Goal: Task Accomplishment & Management: Use online tool/utility

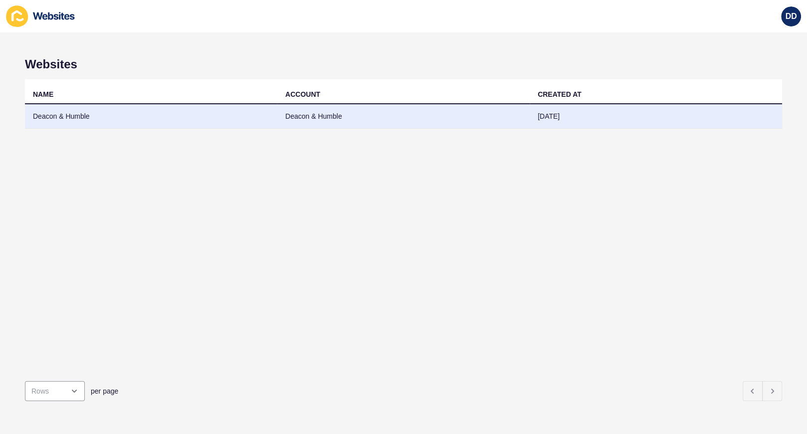
click at [60, 117] on td "Deacon & Humble" at bounding box center [151, 116] width 252 height 24
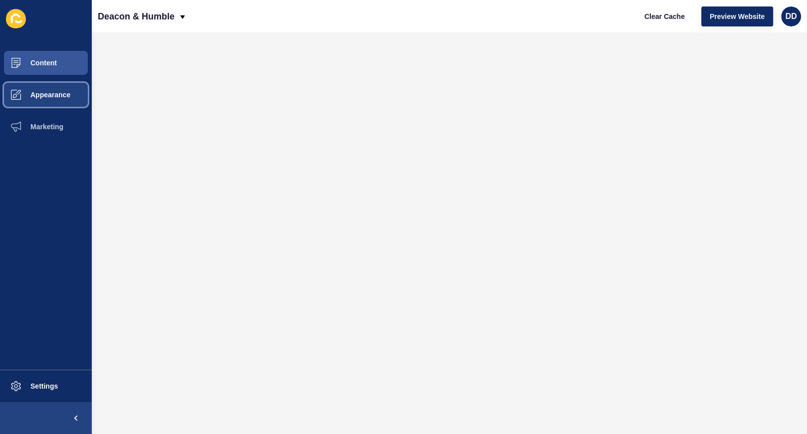
click at [62, 89] on button "Appearance" at bounding box center [46, 95] width 92 height 32
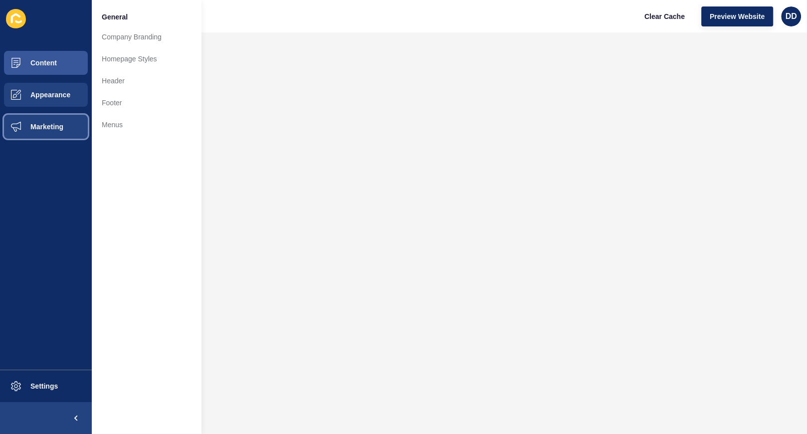
click at [53, 116] on button "Marketing" at bounding box center [46, 127] width 92 height 32
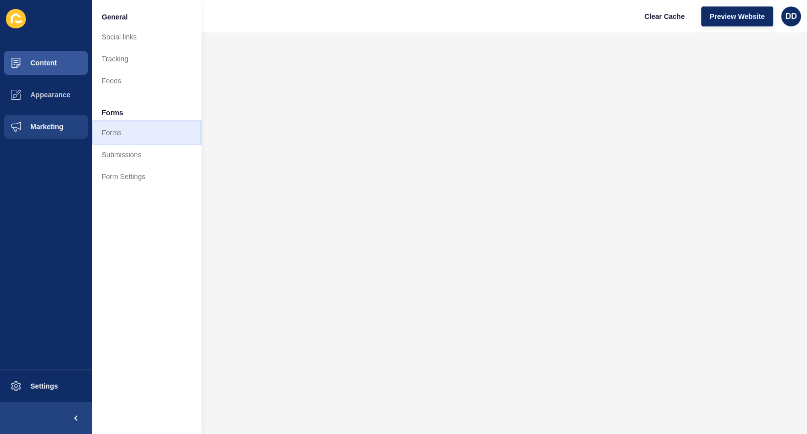
click at [108, 133] on link "Forms" at bounding box center [147, 133] width 110 height 22
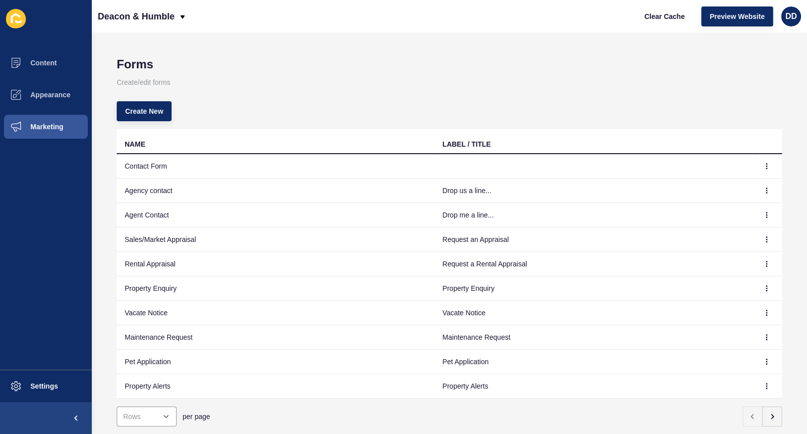
scroll to position [23, 0]
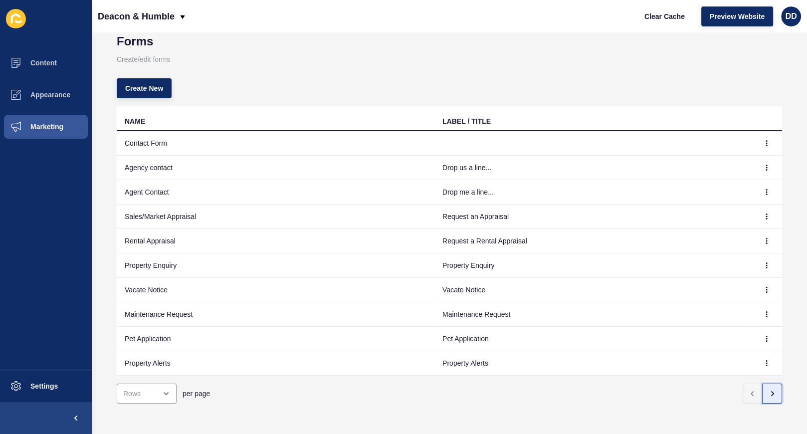
click at [770, 391] on icon "button" at bounding box center [772, 393] width 8 height 8
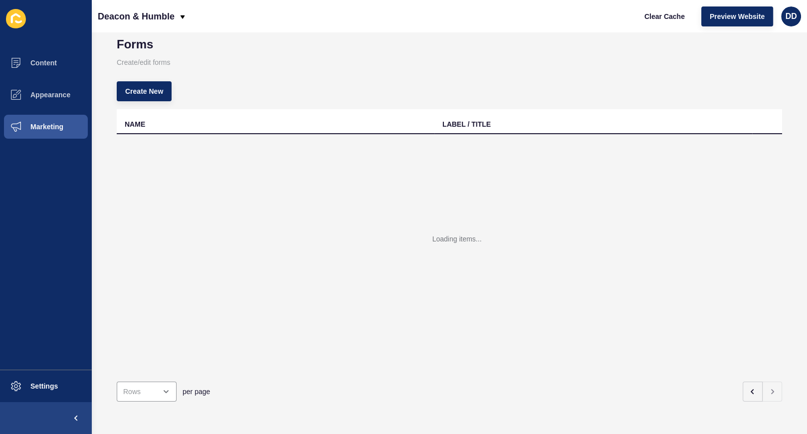
scroll to position [0, 0]
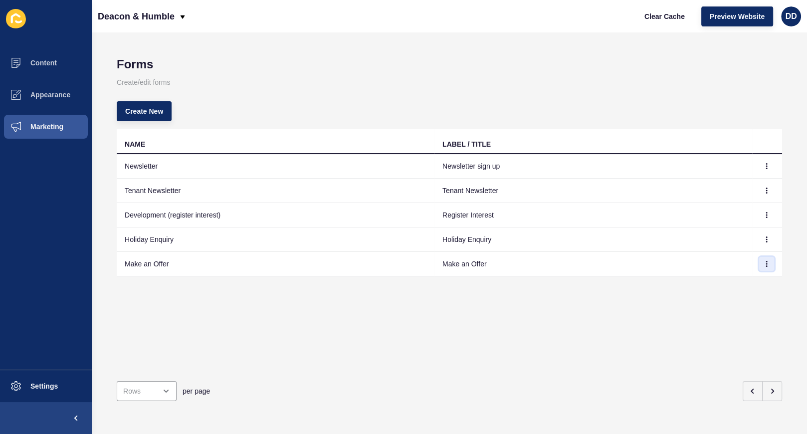
click at [763, 264] on icon "button" at bounding box center [766, 264] width 6 height 6
click at [731, 287] on link "Edit" at bounding box center [739, 283] width 70 height 22
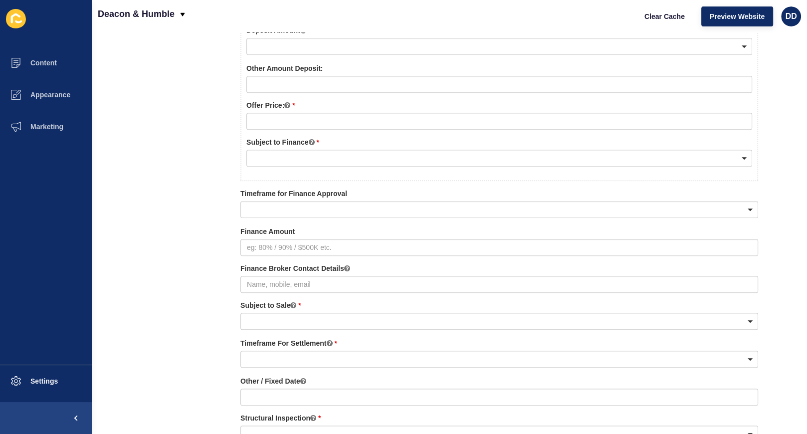
scroll to position [657, 0]
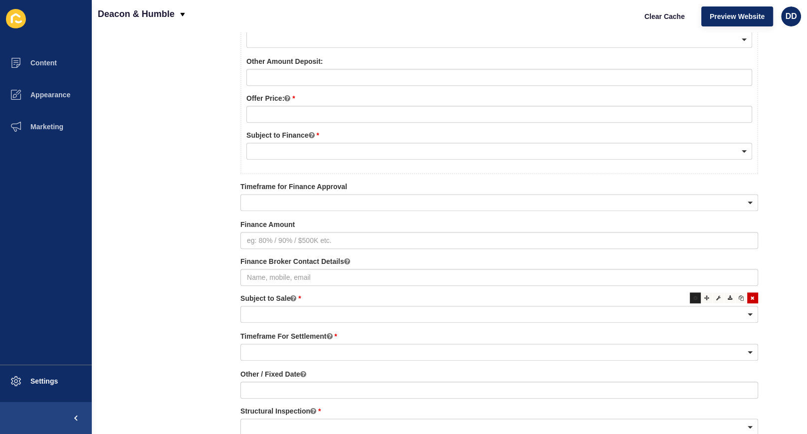
click at [694, 296] on icon at bounding box center [695, 297] width 4 height 5
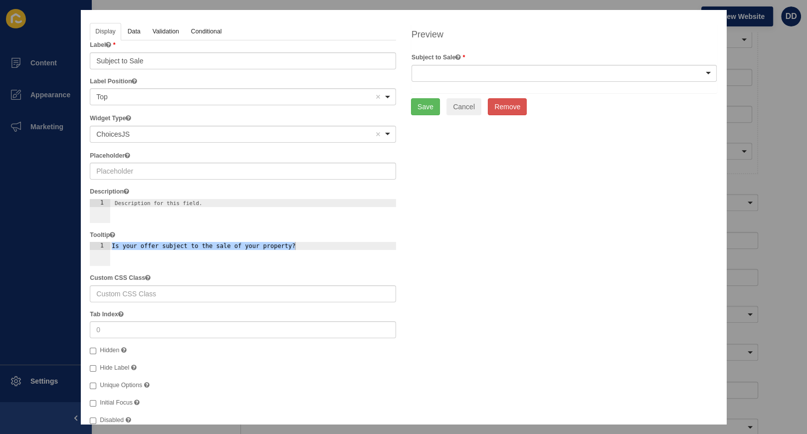
scroll to position [0, 0]
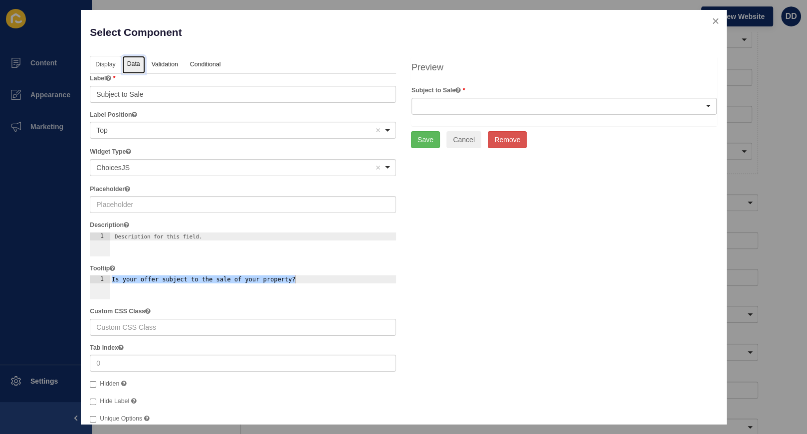
click at [135, 64] on link "Data" at bounding box center [133, 65] width 23 height 18
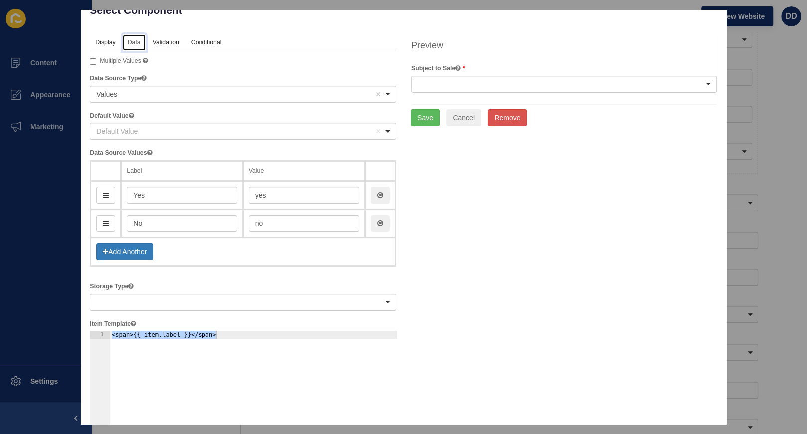
scroll to position [20, 0]
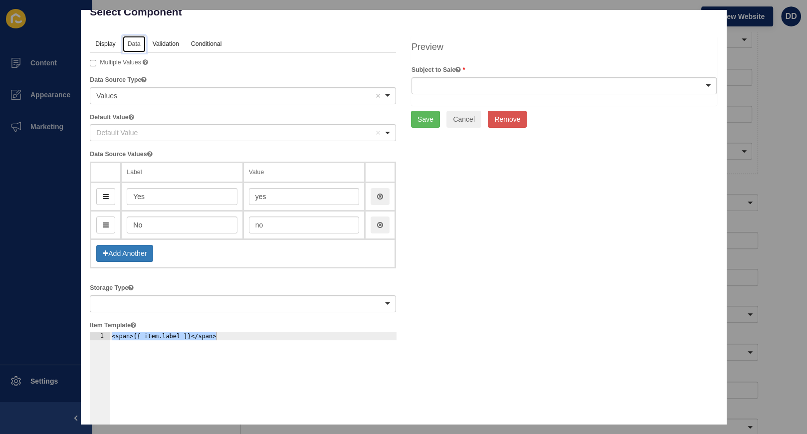
click at [152, 130] on div "Default Value Remove item" at bounding box center [235, 133] width 278 height 10
click at [423, 121] on button "Save" at bounding box center [425, 119] width 29 height 17
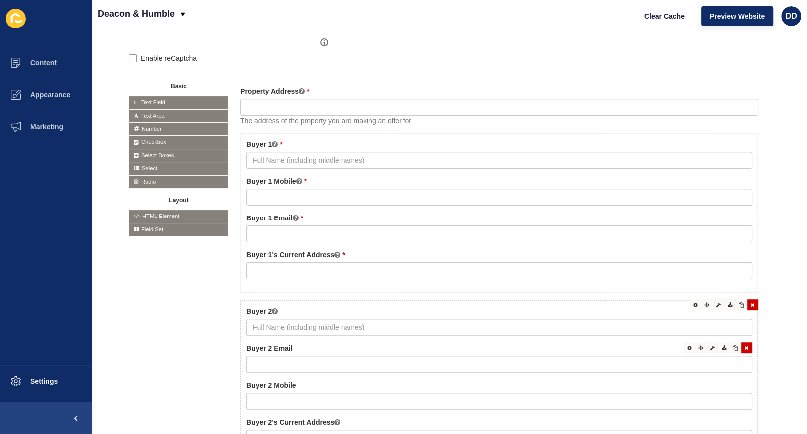
scroll to position [116, 0]
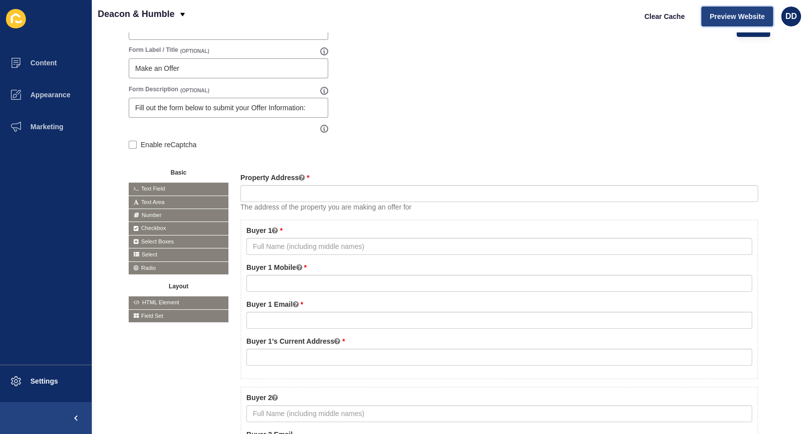
click at [723, 17] on span "Preview Website" at bounding box center [736, 16] width 55 height 10
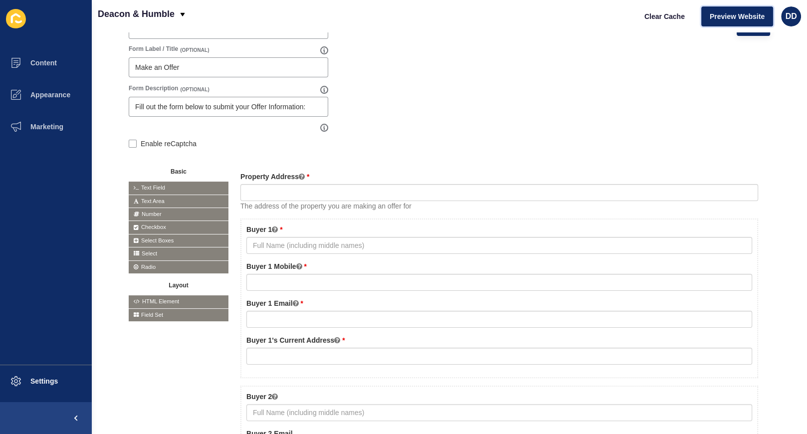
scroll to position [0, 0]
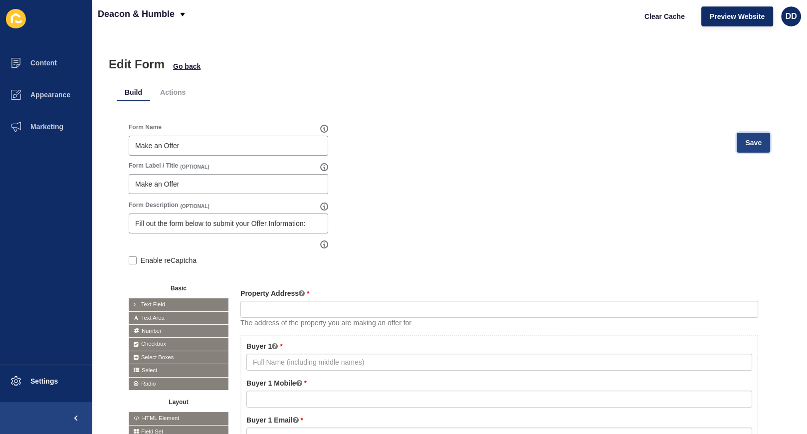
click at [746, 141] on span "Save" at bounding box center [753, 143] width 16 height 10
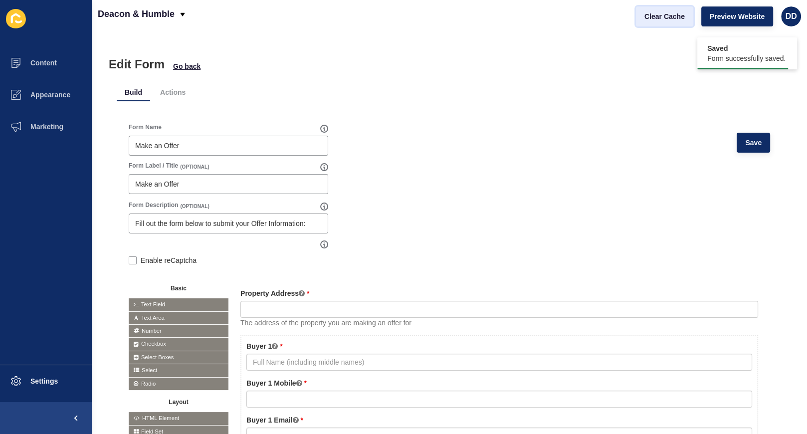
click at [664, 14] on span "Clear Cache" at bounding box center [664, 16] width 40 height 10
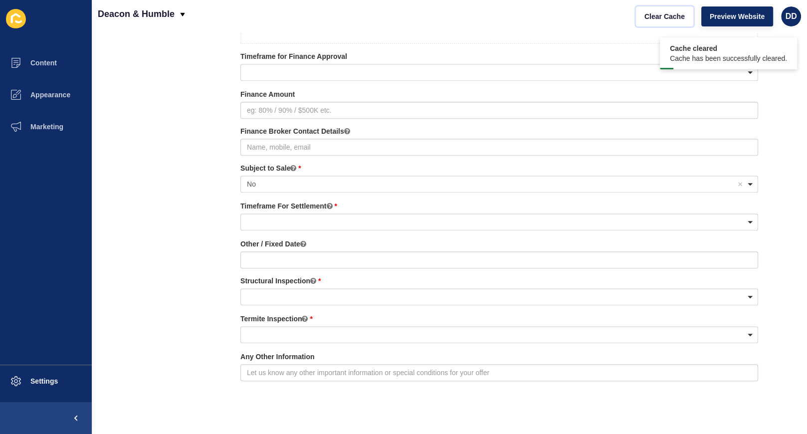
scroll to position [794, 0]
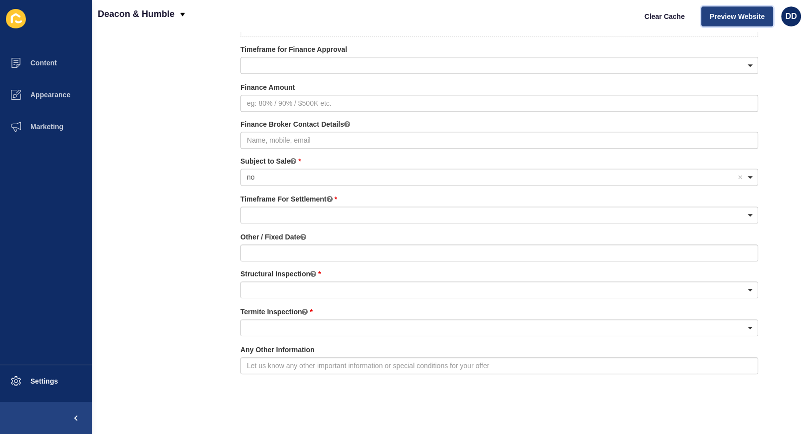
click at [726, 23] on button "Preview Website" at bounding box center [737, 16] width 72 height 20
click at [695, 160] on icon at bounding box center [695, 160] width 4 height 5
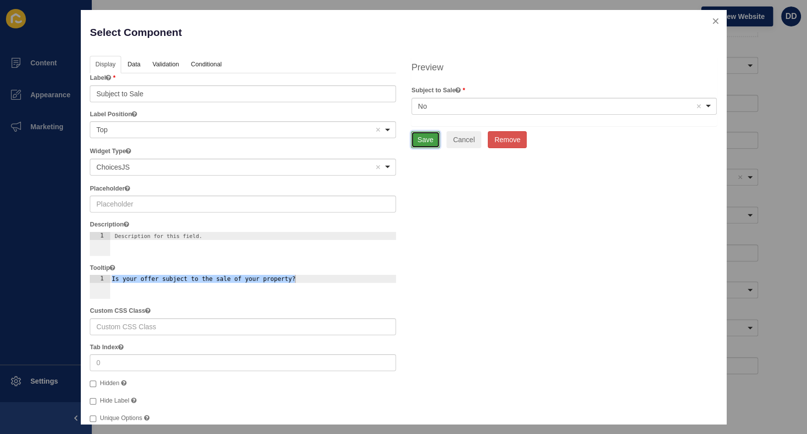
click at [429, 143] on button "Save" at bounding box center [425, 139] width 29 height 17
